Goal: Transaction & Acquisition: Register for event/course

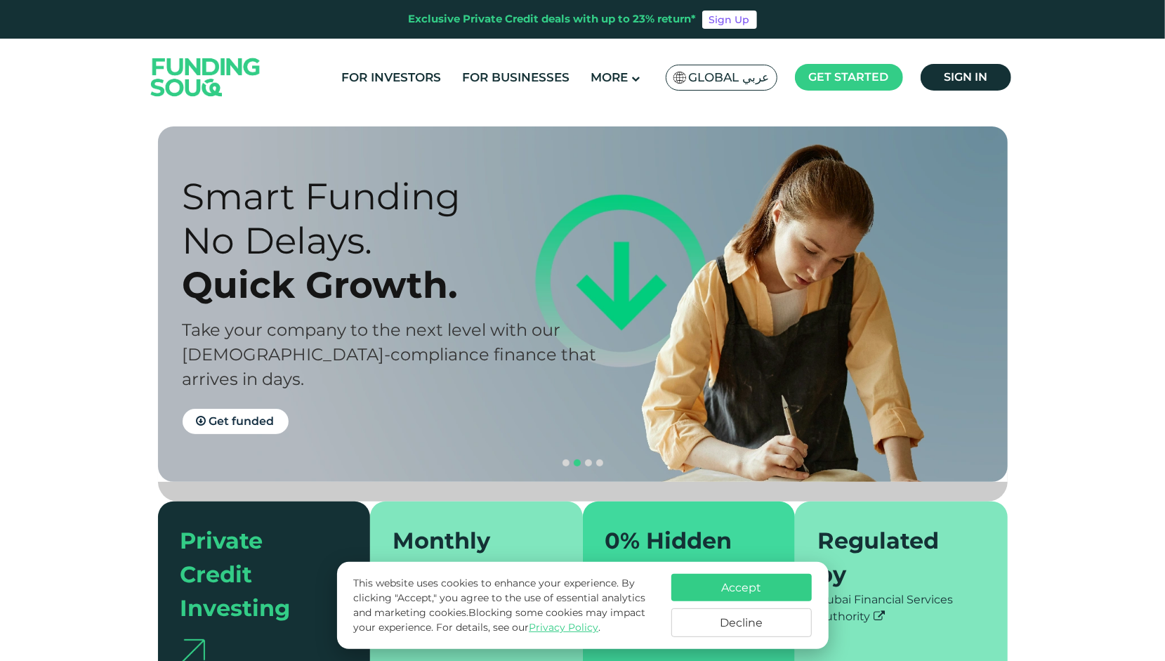
click at [734, 72] on span "Global عربي" at bounding box center [729, 78] width 81 height 16
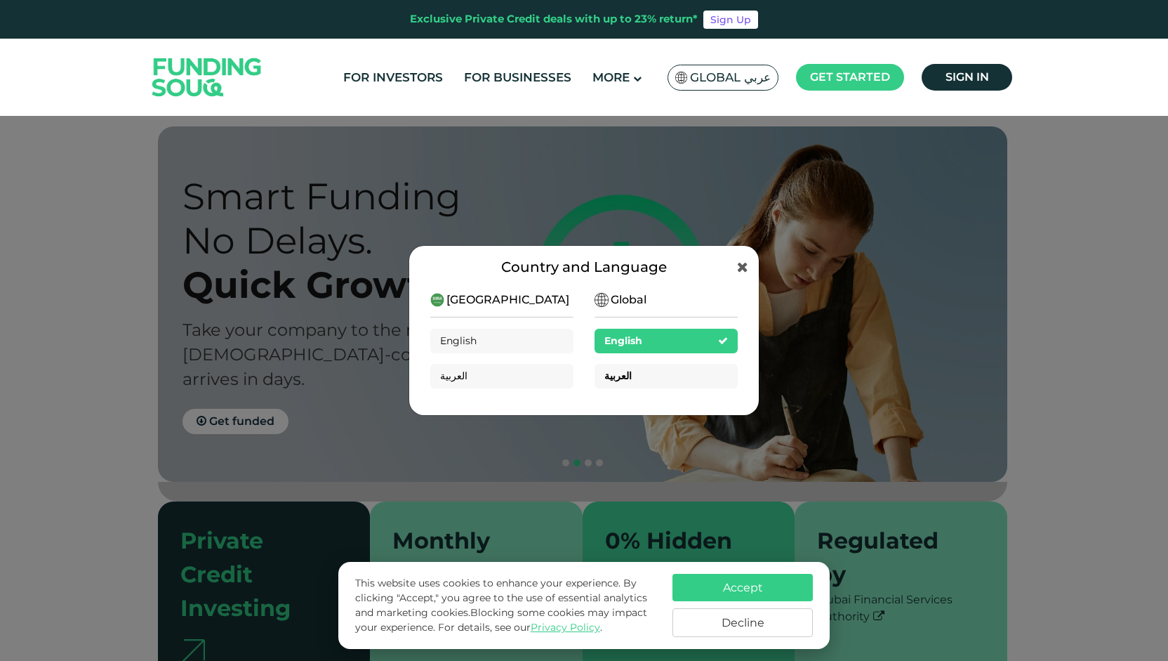
click at [630, 378] on div "العربية" at bounding box center [666, 376] width 143 height 25
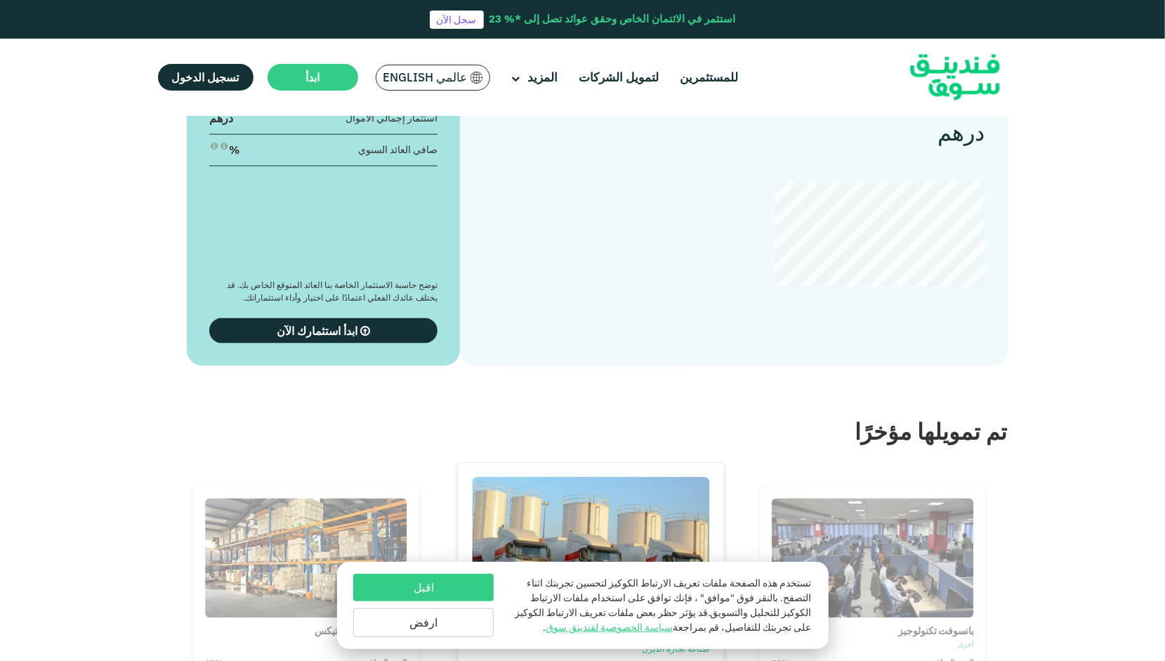
scroll to position [1397, 0]
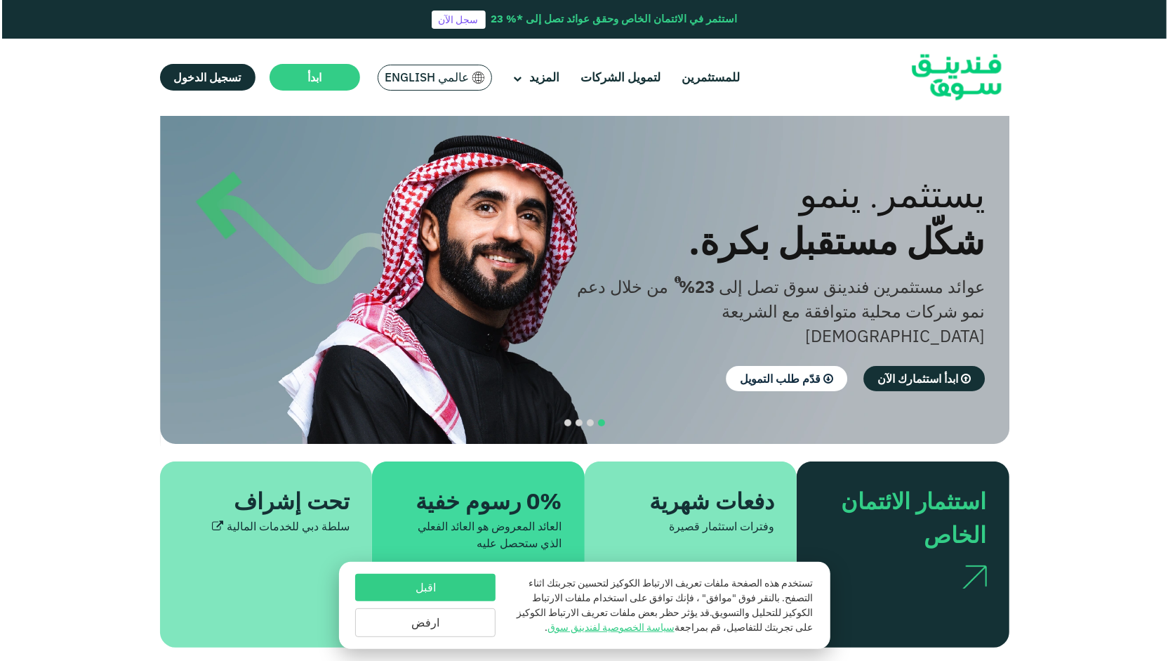
scroll to position [0, 0]
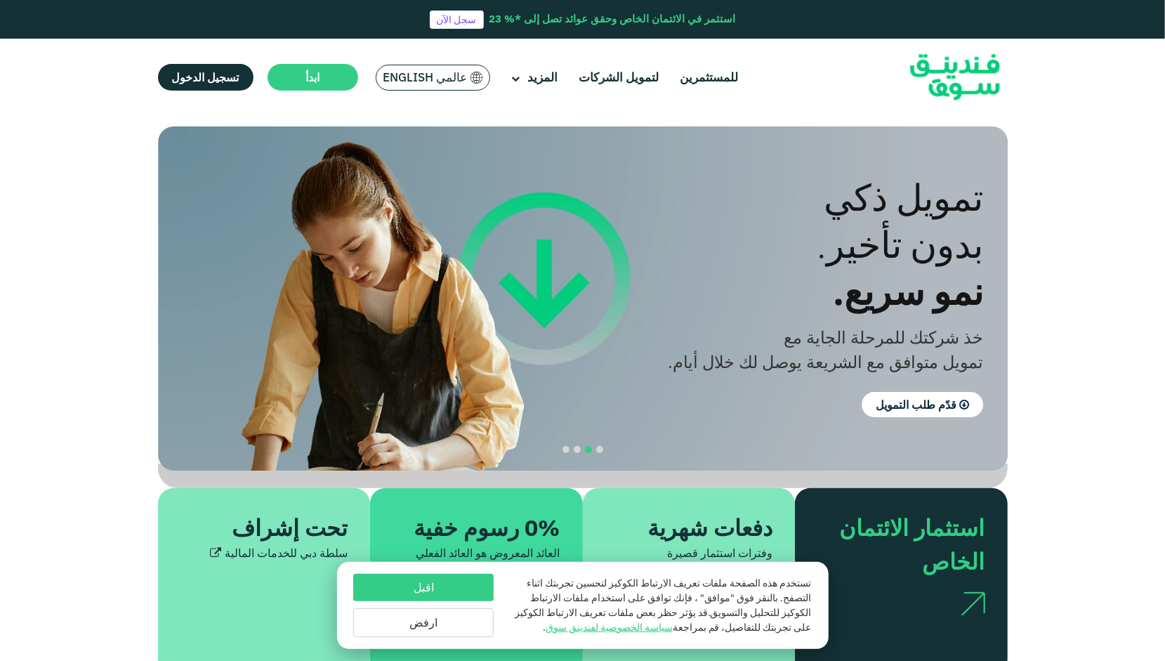
click at [411, 78] on span "عالمي English" at bounding box center [425, 78] width 84 height 16
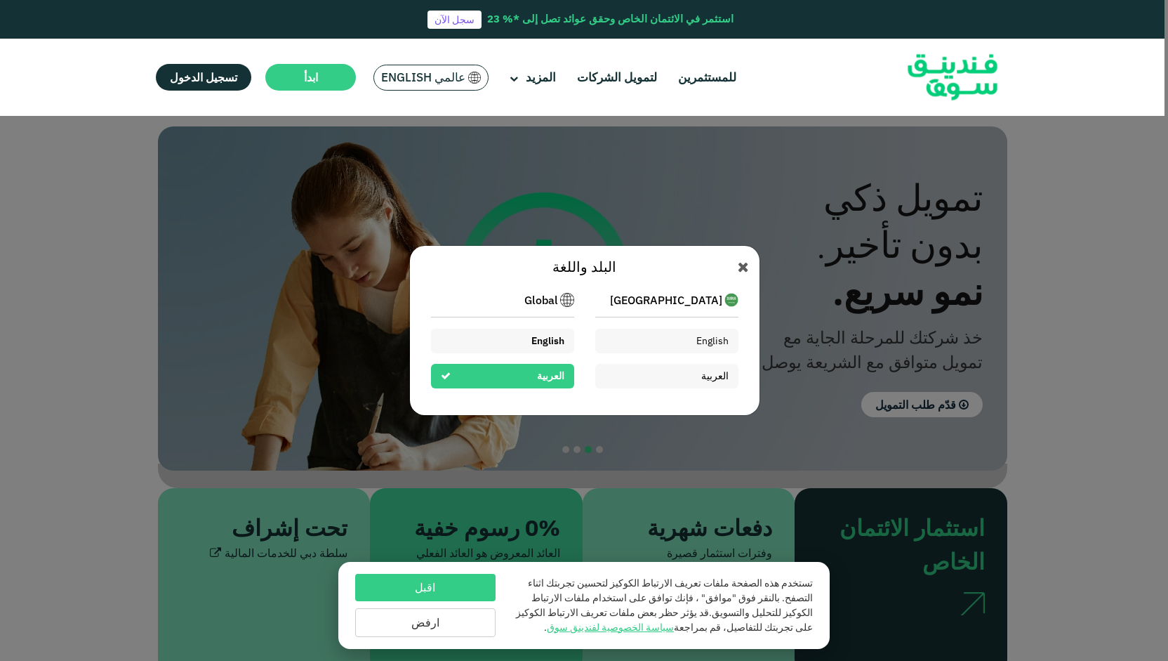
click at [473, 341] on div "English" at bounding box center [502, 341] width 143 height 25
click at [624, 345] on div "English" at bounding box center [666, 341] width 143 height 25
click at [485, 338] on div "English" at bounding box center [502, 341] width 143 height 25
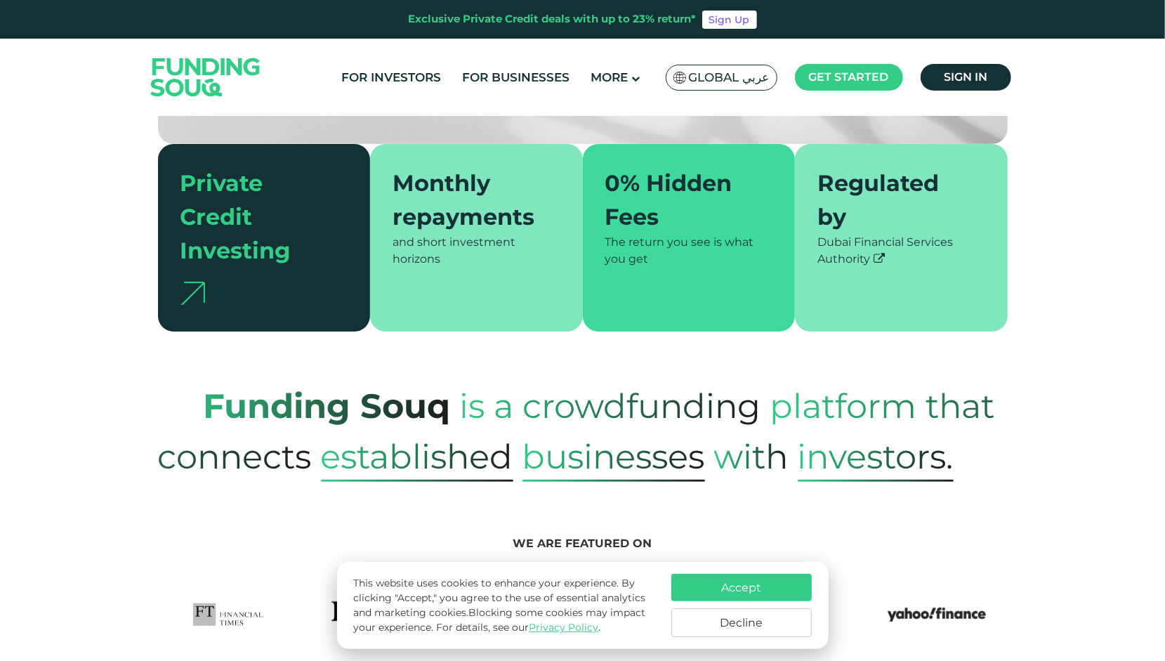
scroll to position [359, 0]
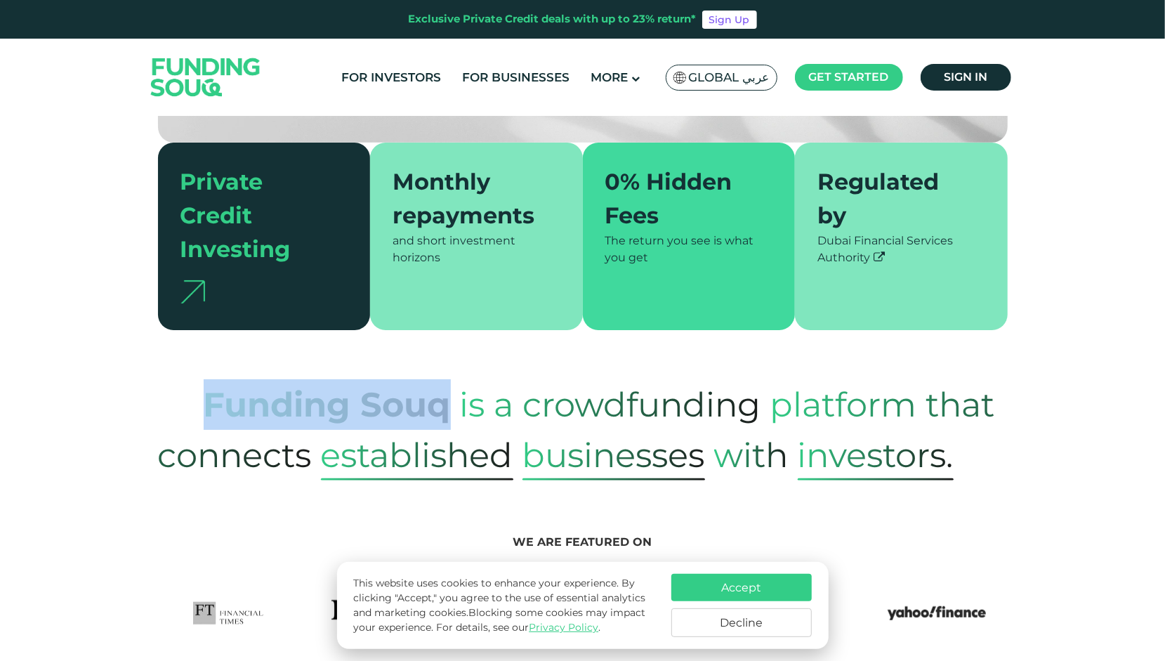
drag, startPoint x: 199, startPoint y: 371, endPoint x: 448, endPoint y: 382, distance: 248.8
click at [448, 382] on span "Funding Souq" at bounding box center [304, 404] width 293 height 69
copy strong "Funding Souq"
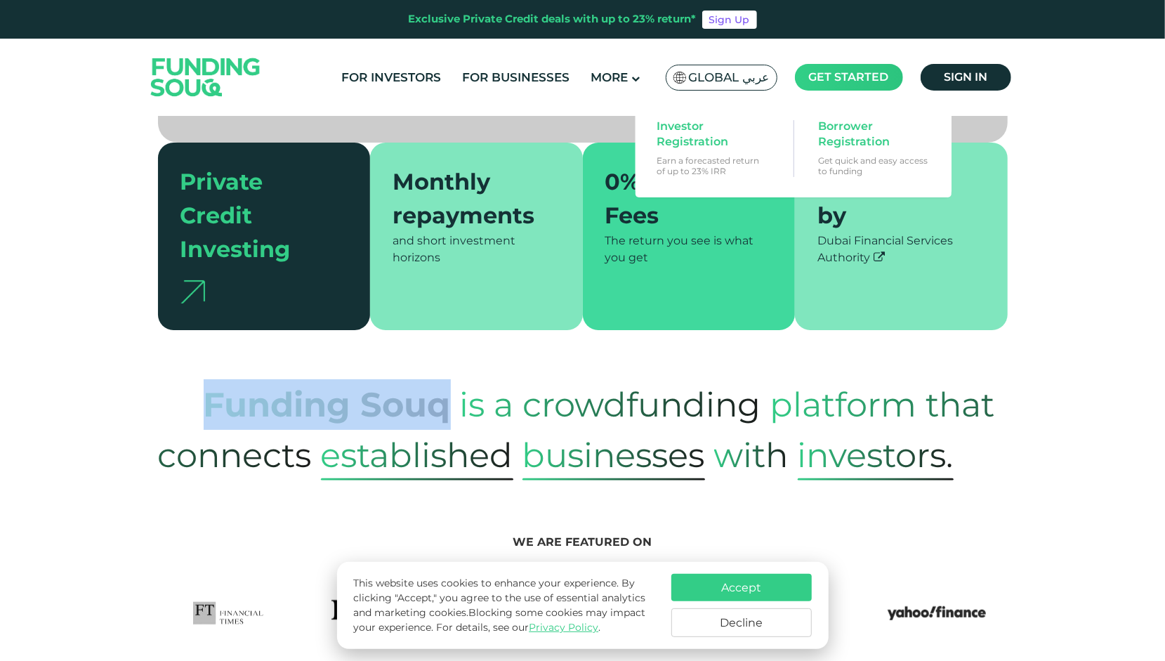
click at [847, 78] on span "Get started" at bounding box center [849, 76] width 80 height 13
click at [725, 148] on span "Investor Registration" at bounding box center [711, 134] width 108 height 31
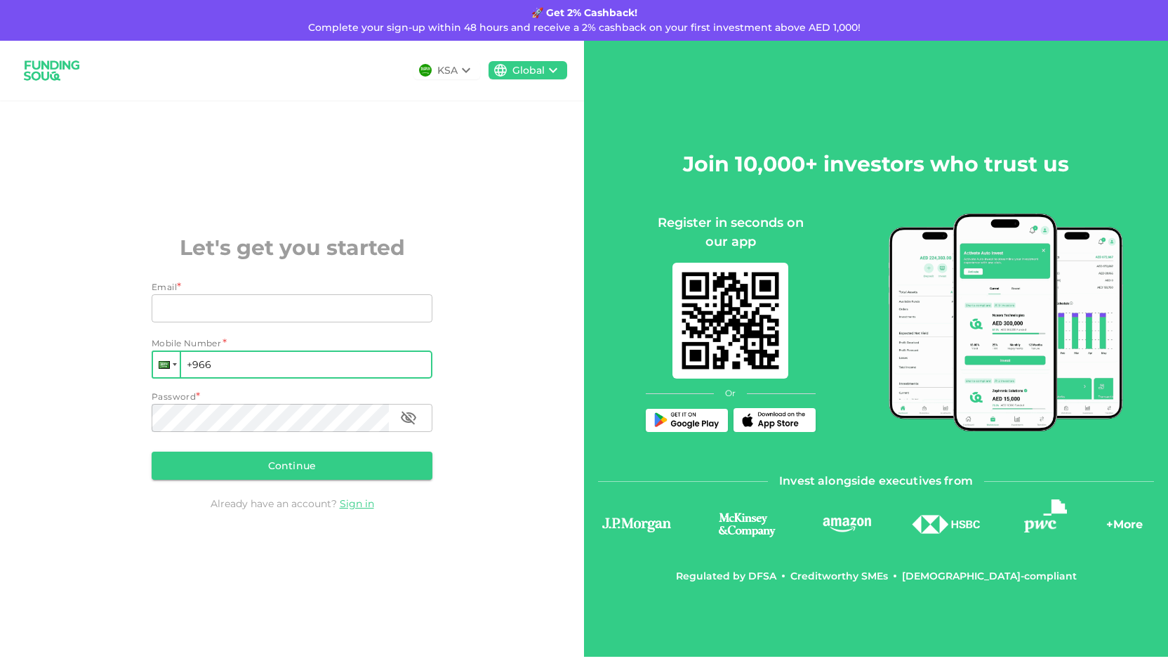
click at [162, 366] on div at bounding box center [164, 365] width 11 height 8
click at [471, 190] on div "KSA Global Let's get you started Email * Email Email Mobile Number * Phone +966…" at bounding box center [292, 349] width 584 height 616
